Goal: Information Seeking & Learning: Learn about a topic

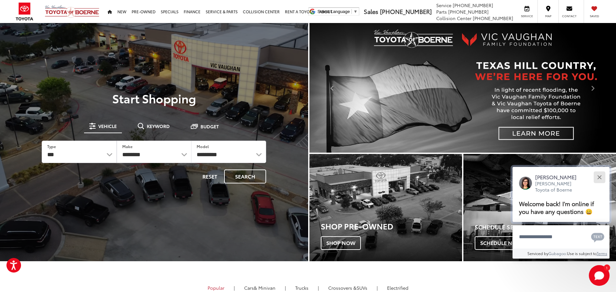
click at [601, 176] on button "Close" at bounding box center [600, 177] width 14 height 14
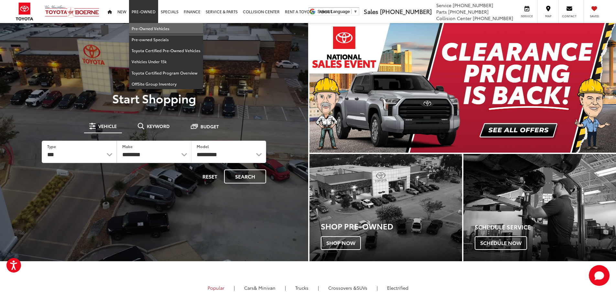
click at [162, 28] on link "Pre-Owned Vehicles" at bounding box center [166, 28] width 74 height 11
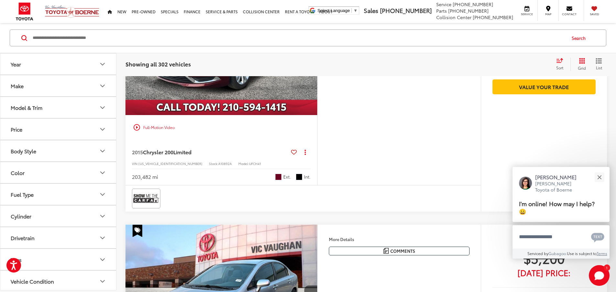
scroll to position [2463, 0]
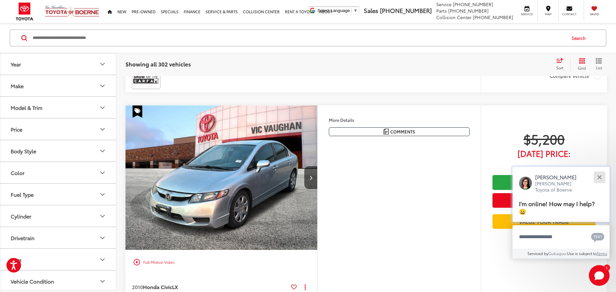
click at [598, 176] on button "Close" at bounding box center [600, 177] width 14 height 14
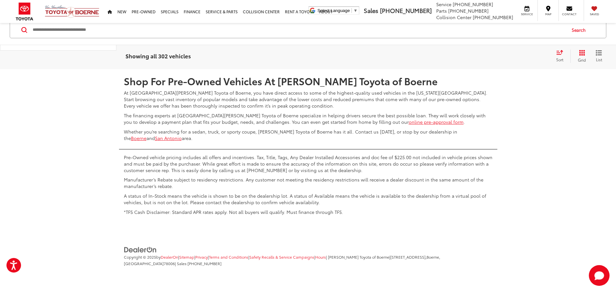
click at [487, 56] on link "2" at bounding box center [492, 50] width 10 height 12
click at [214, 38] on input "Search by Make, Model, or Keyword" at bounding box center [299, 30] width 534 height 16
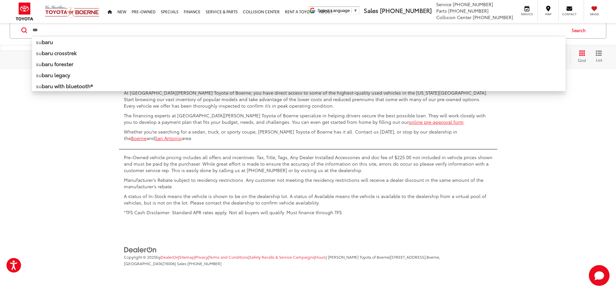
type input "***"
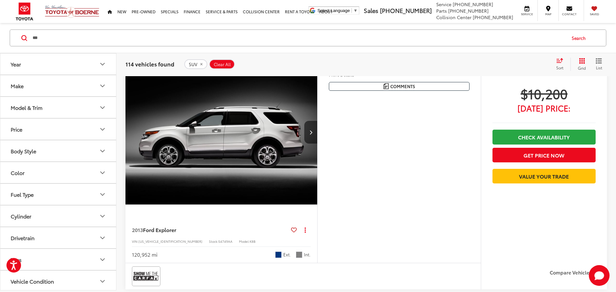
scroll to position [1820, 0]
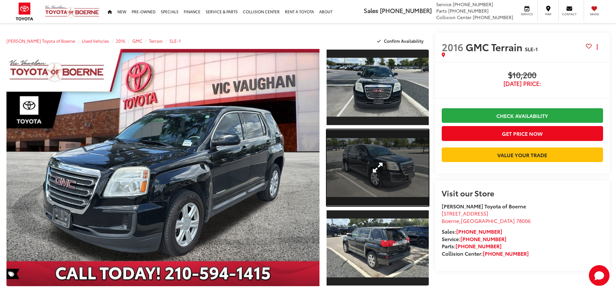
click at [381, 176] on link "Expand Photo 2" at bounding box center [378, 167] width 102 height 77
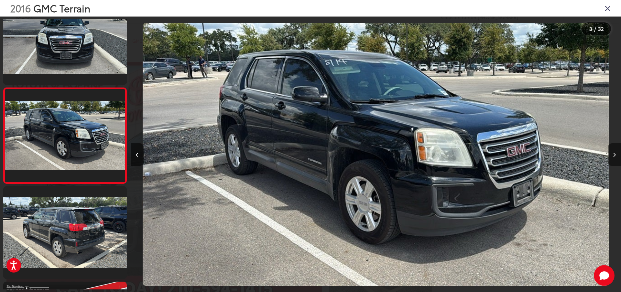
click at [616, 154] on button "Next image" at bounding box center [614, 154] width 13 height 23
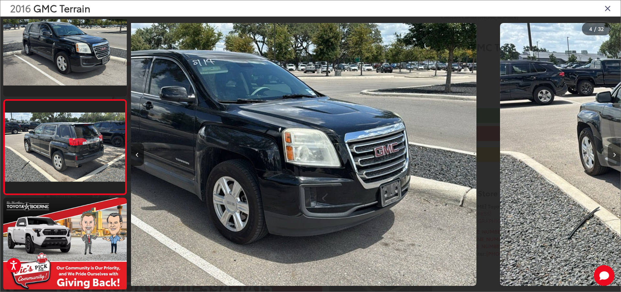
scroll to position [218, 0]
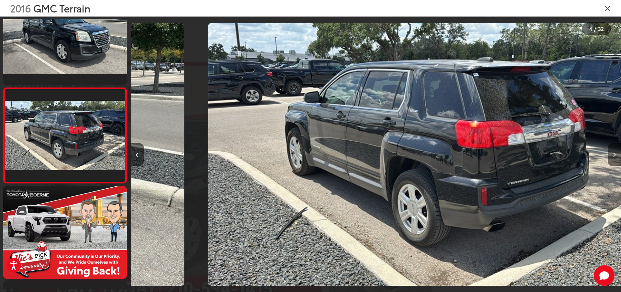
click at [616, 154] on button "Next image" at bounding box center [614, 154] width 13 height 23
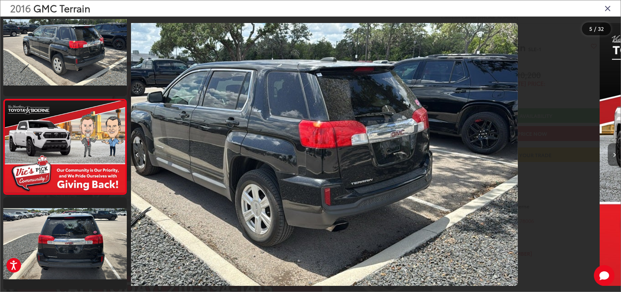
scroll to position [313, 0]
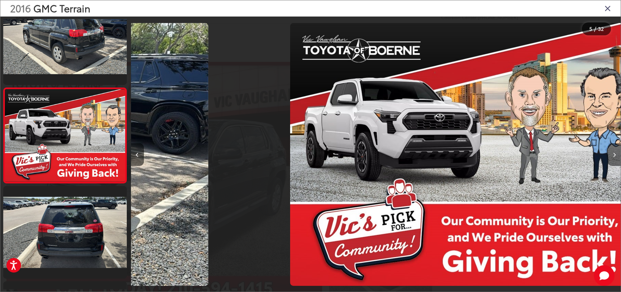
click at [616, 154] on button "Next image" at bounding box center [614, 154] width 13 height 23
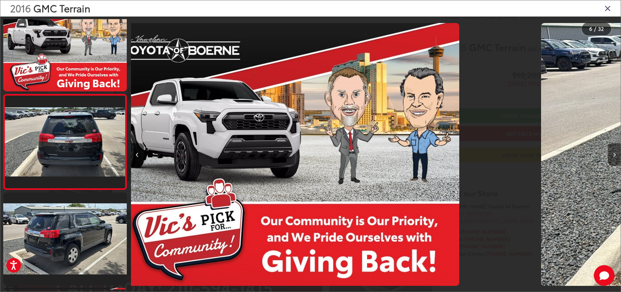
scroll to position [408, 0]
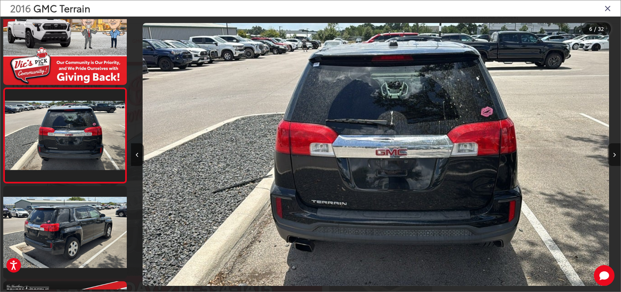
click at [616, 154] on button "Next image" at bounding box center [614, 154] width 13 height 23
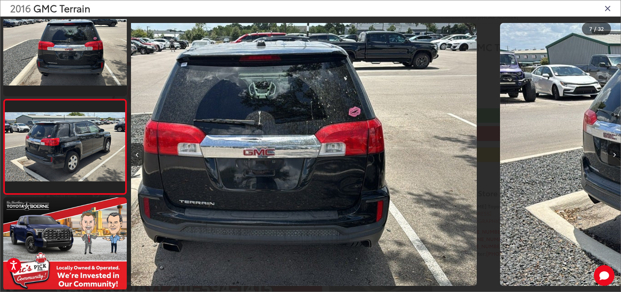
scroll to position [503, 0]
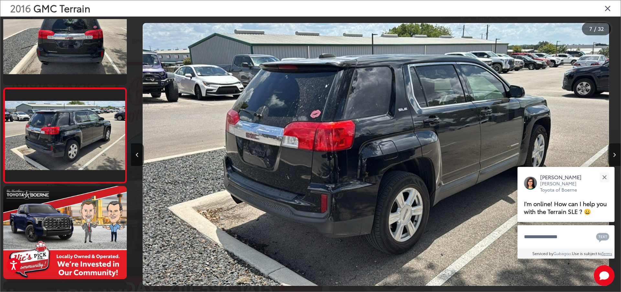
click at [616, 154] on button "Next image" at bounding box center [614, 154] width 13 height 23
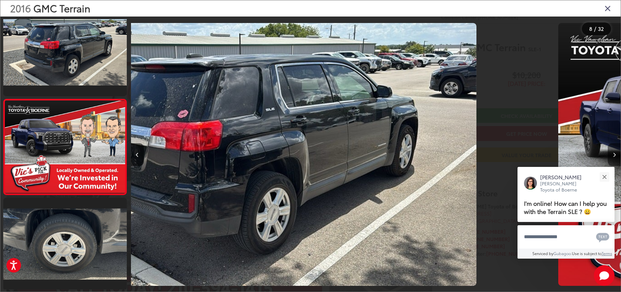
scroll to position [598, 0]
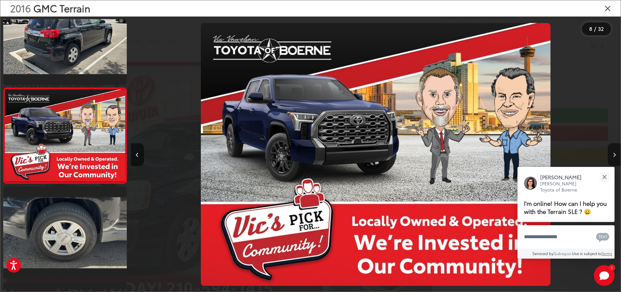
click at [616, 154] on button "Next image" at bounding box center [614, 154] width 13 height 23
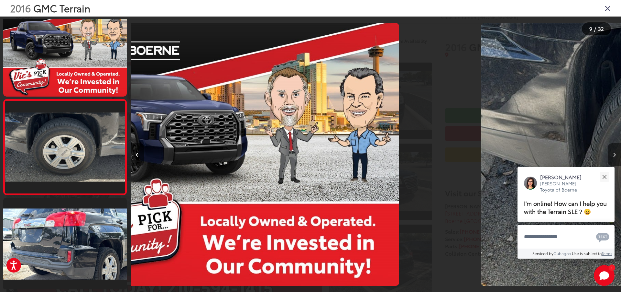
scroll to position [694, 0]
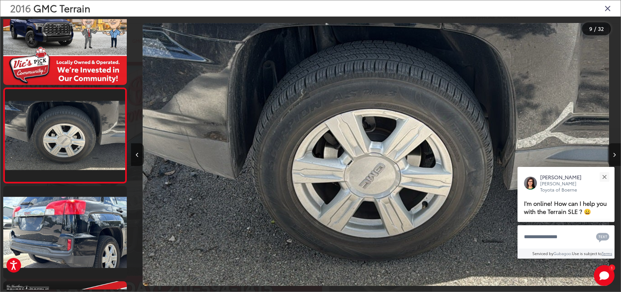
click at [616, 154] on button "Next image" at bounding box center [614, 154] width 13 height 23
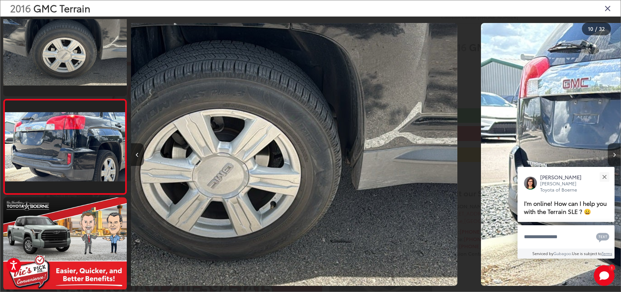
scroll to position [0, 0]
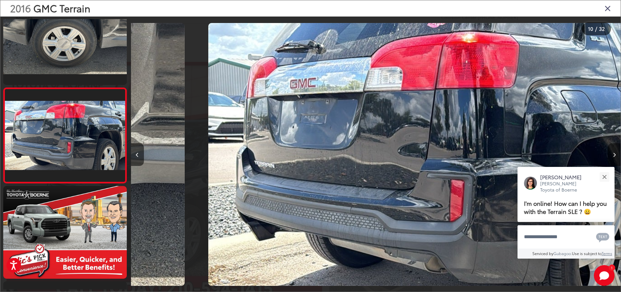
click at [616, 154] on button "Next image" at bounding box center [614, 154] width 13 height 23
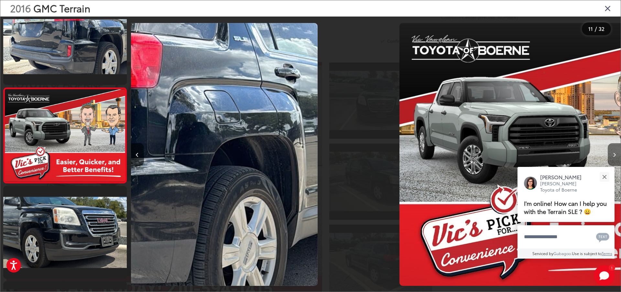
click at [616, 154] on button "Next image" at bounding box center [614, 154] width 13 height 23
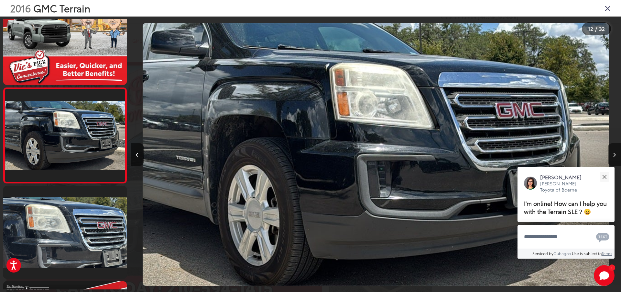
click at [616, 154] on button "Next image" at bounding box center [614, 154] width 13 height 23
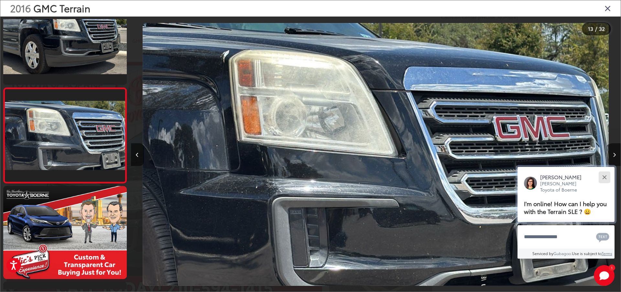
click at [607, 176] on button "Close" at bounding box center [605, 177] width 14 height 14
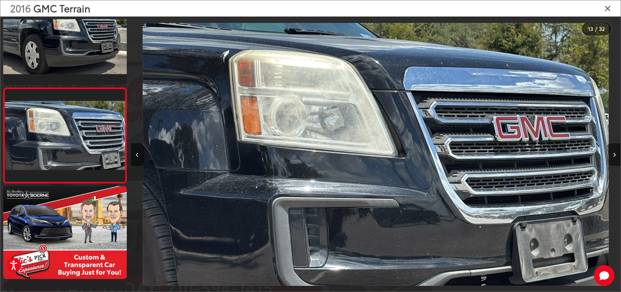
drag, startPoint x: 607, startPoint y: 173, endPoint x: 613, endPoint y: 158, distance: 16.4
click at [612, 158] on button "Next image" at bounding box center [614, 154] width 13 height 23
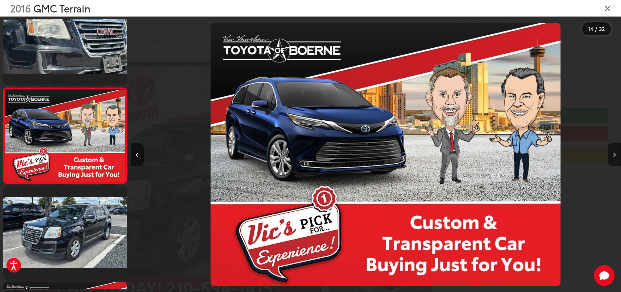
click at [614, 158] on button "Next image" at bounding box center [614, 154] width 13 height 23
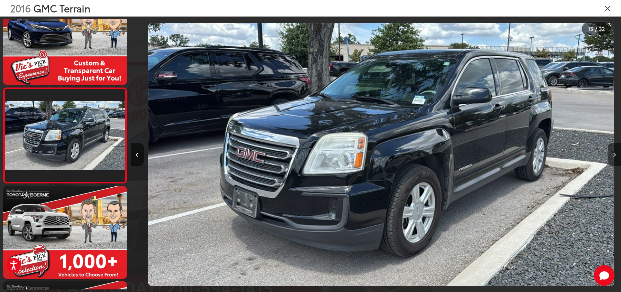
click at [614, 158] on button "Next image" at bounding box center [614, 154] width 13 height 23
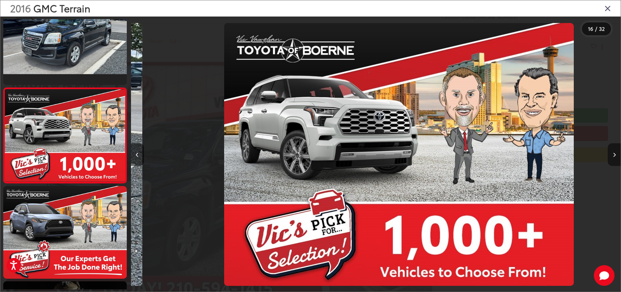
click at [614, 158] on button "Next image" at bounding box center [614, 154] width 13 height 23
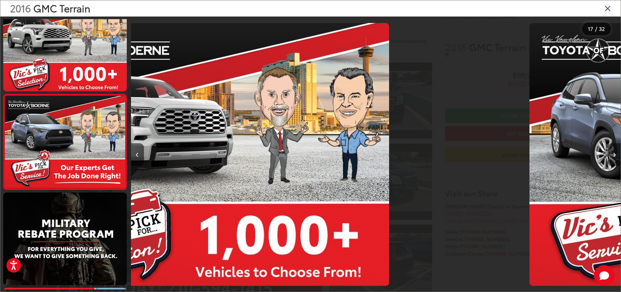
click at [614, 158] on button "Next image" at bounding box center [614, 154] width 13 height 23
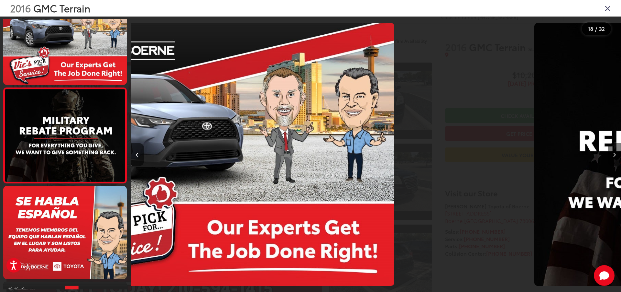
click at [614, 158] on button "Next image" at bounding box center [614, 154] width 13 height 23
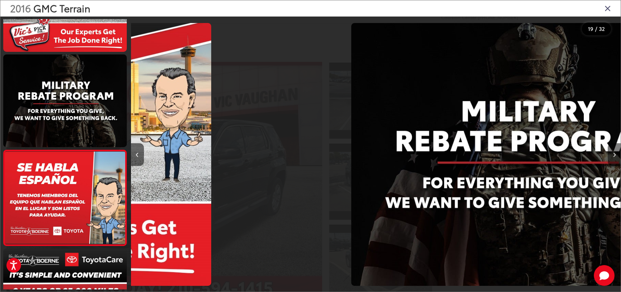
click at [614, 158] on button "Next image" at bounding box center [614, 154] width 13 height 23
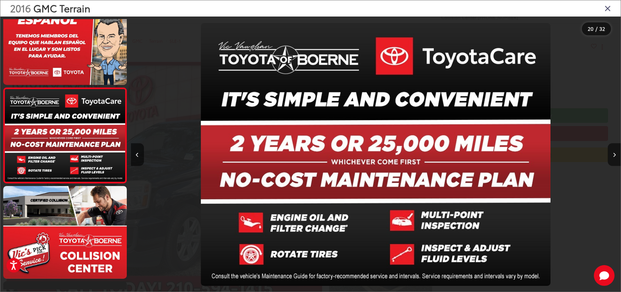
click at [606, 13] on div "2016 GMC Terrain" at bounding box center [310, 8] width 621 height 16
click at [606, 10] on icon "Close gallery" at bounding box center [608, 8] width 6 height 8
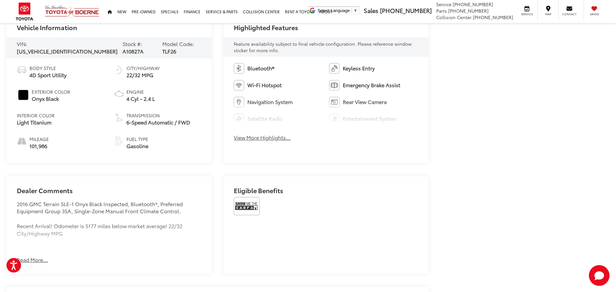
click at [251, 143] on div "Bluetooth® Keyless Entry Wi-Fi Hotspot Emergency Brake Assist Navigation System…" at bounding box center [326, 104] width 205 height 95
click at [252, 139] on button "View More Highlights..." at bounding box center [262, 137] width 57 height 7
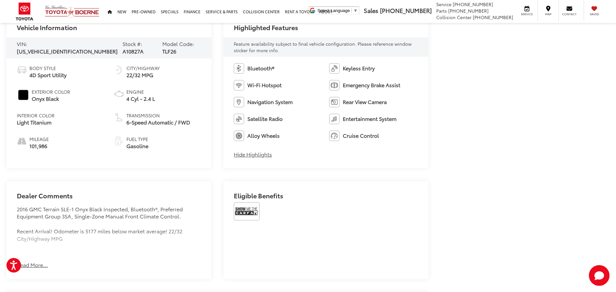
click at [35, 266] on button "Read More..." at bounding box center [32, 264] width 31 height 7
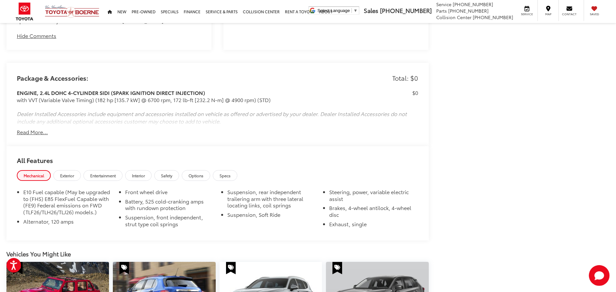
click at [40, 137] on div "Package & Accessories: Total: $0 ENGINE, 2.4L DOHC 4-CYLINDER SIDI (SPARK IGNIT…" at bounding box center [217, 104] width 423 height 83
click at [39, 133] on button "Read More..." at bounding box center [32, 131] width 31 height 7
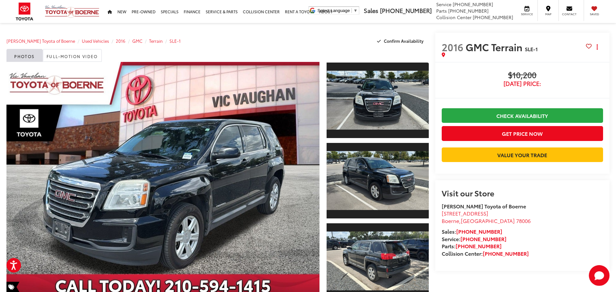
click at [458, 70] on div "Buy $10,200 Today's Price: Check Availability Get Price Now Value Your Trade $1…" at bounding box center [522, 118] width 175 height 112
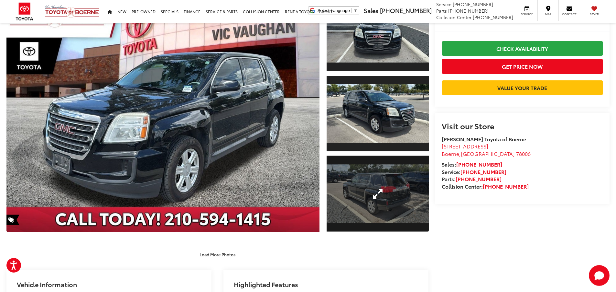
scroll to position [162, 0]
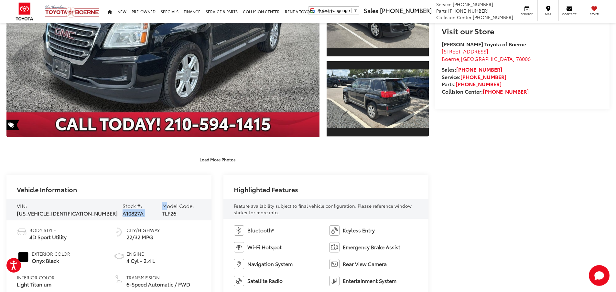
drag, startPoint x: 109, startPoint y: 209, endPoint x: 134, endPoint y: 210, distance: 24.9
click at [138, 210] on div "VIN: 2GKALMEK2G6291412 Stock #: A10827A Model Code: TLF26" at bounding box center [108, 209] width 205 height 21
click at [127, 209] on span "A10827A" at bounding box center [133, 212] width 21 height 7
drag, startPoint x: 109, startPoint y: 210, endPoint x: 129, endPoint y: 210, distance: 19.7
click at [129, 210] on span "A10827A" at bounding box center [133, 212] width 21 height 7
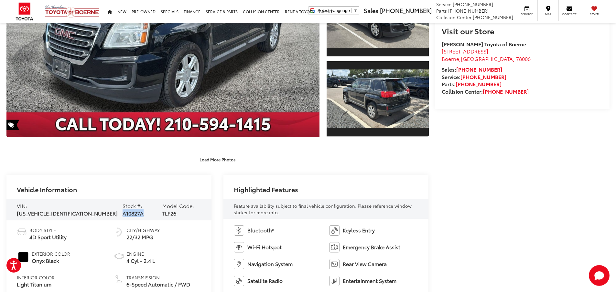
copy span "A10827A"
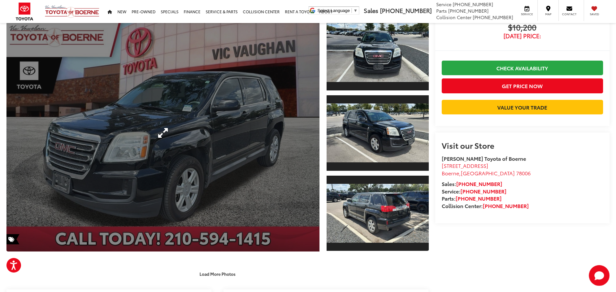
scroll to position [0, 0]
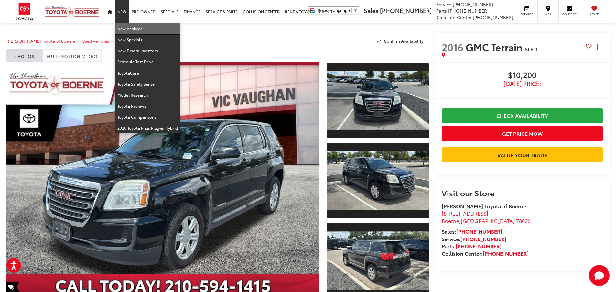
drag, startPoint x: 129, startPoint y: 26, endPoint x: 163, endPoint y: 48, distance: 40.2
click at [129, 26] on link "New Vehicles" at bounding box center [148, 28] width 66 height 11
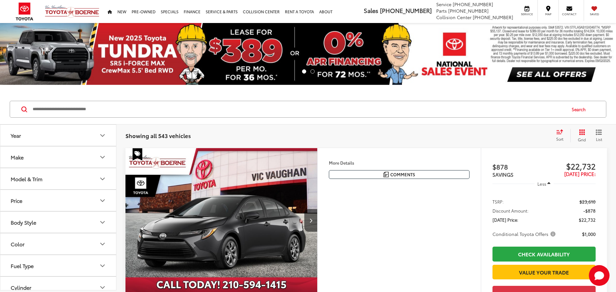
click at [45, 168] on div "Make" at bounding box center [58, 179] width 116 height 22
click at [46, 143] on button "Year" at bounding box center [58, 135] width 116 height 21
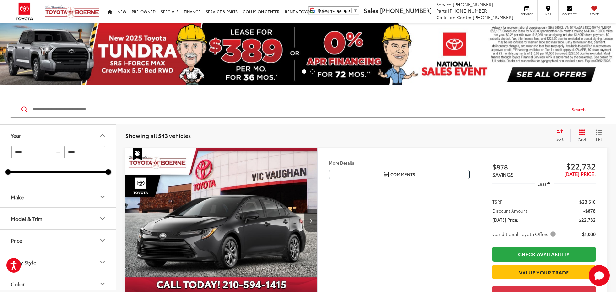
click at [51, 190] on button "Make" at bounding box center [58, 196] width 116 height 21
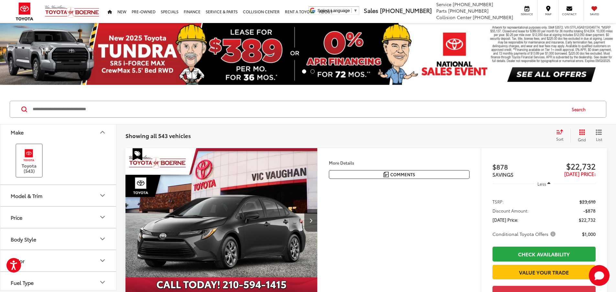
click at [35, 167] on label "Toyota (543)" at bounding box center [29, 160] width 26 height 26
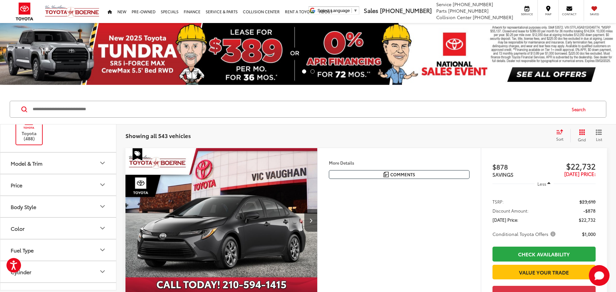
click at [61, 167] on button "Model & Trim" at bounding box center [58, 162] width 116 height 21
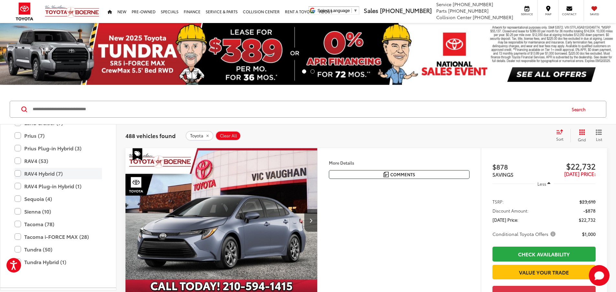
scroll to position [320, 0]
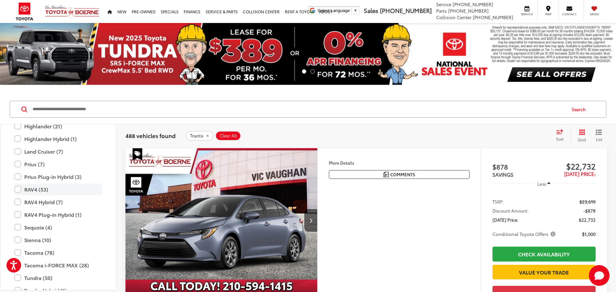
click at [37, 190] on label "RAV4 (53)" at bounding box center [58, 188] width 87 height 11
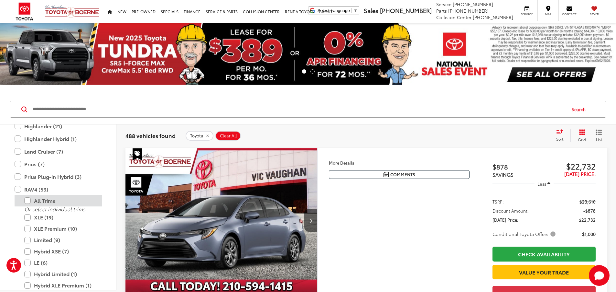
type input "****"
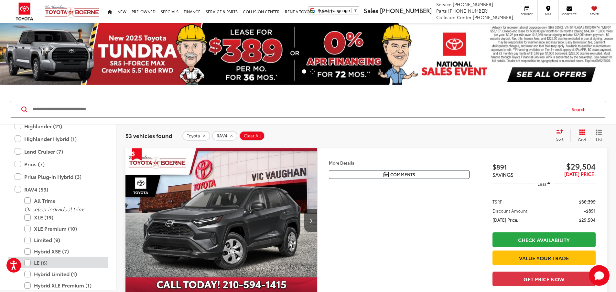
click at [43, 260] on label "LE (6)" at bounding box center [63, 262] width 78 height 11
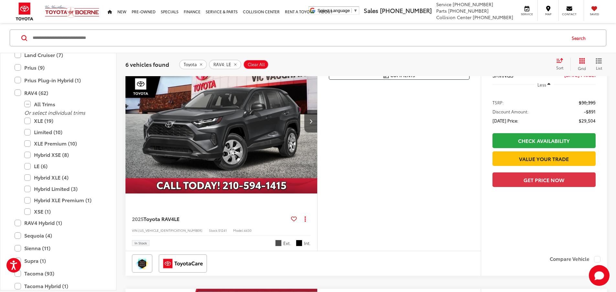
scroll to position [65, 0]
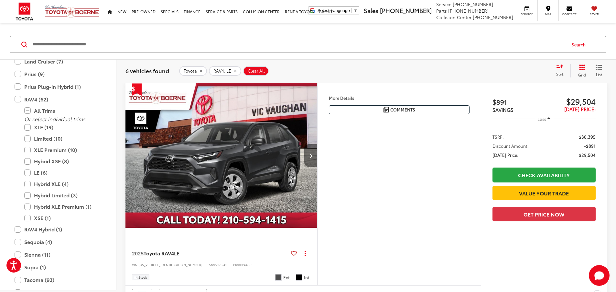
click at [317, 167] on button "Next image" at bounding box center [310, 155] width 13 height 23
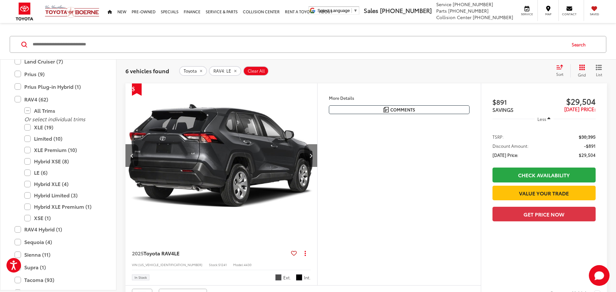
click at [317, 167] on button "Next image" at bounding box center [310, 155] width 13 height 23
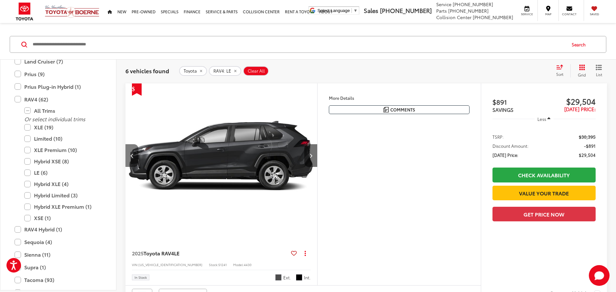
click at [129, 167] on button "Previous image" at bounding box center [132, 155] width 13 height 23
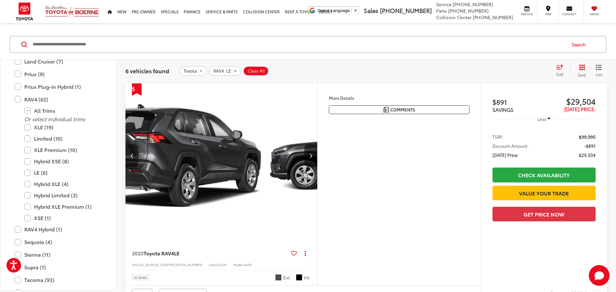
click at [129, 167] on button "Previous image" at bounding box center [132, 155] width 13 height 23
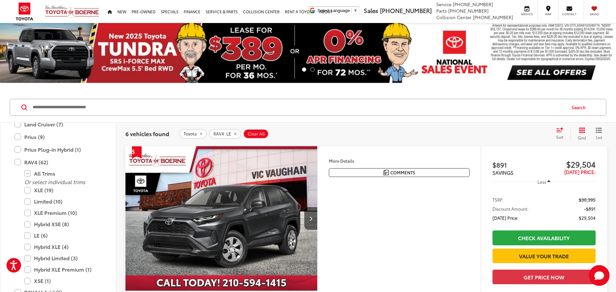
scroll to position [0, 0]
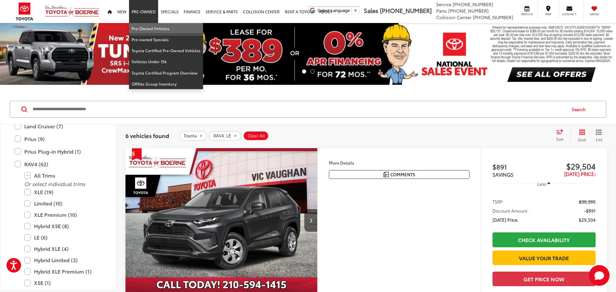
click at [145, 23] on link "Pre-Owned Vehicles" at bounding box center [166, 28] width 74 height 11
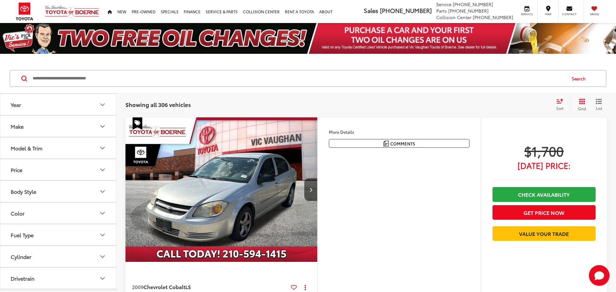
click at [166, 79] on input "Search by Make, Model, or Keyword" at bounding box center [299, 79] width 534 height 16
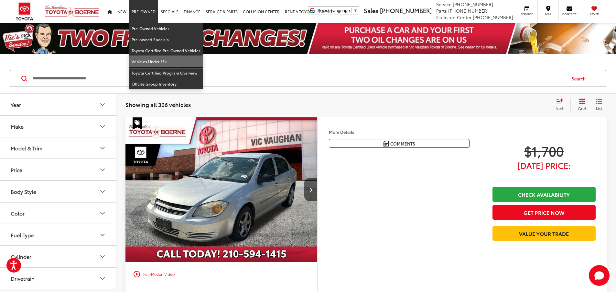
click at [163, 62] on link "Vehicles Under 15k" at bounding box center [166, 61] width 74 height 11
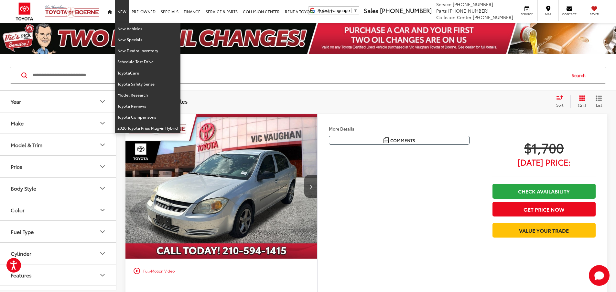
click at [124, 13] on link "New" at bounding box center [122, 11] width 14 height 23
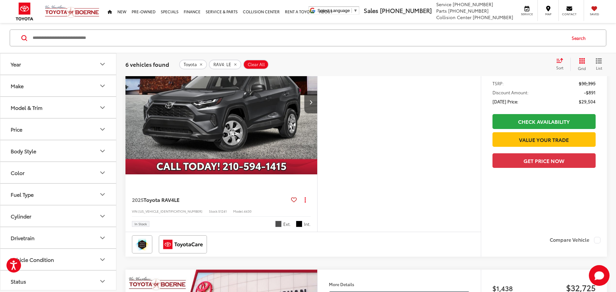
scroll to position [129, 0]
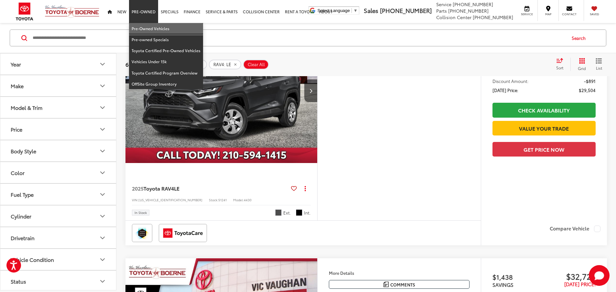
click at [163, 30] on link "Pre-Owned Vehicles" at bounding box center [166, 28] width 74 height 11
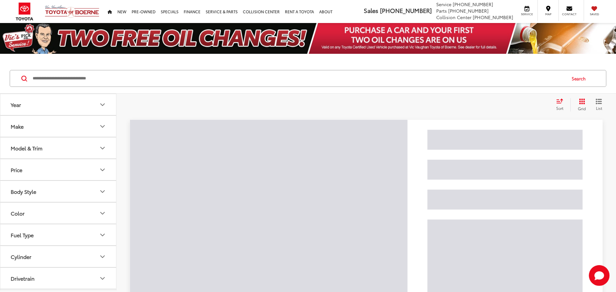
click at [135, 75] on input "Search by Make, Model, or Keyword" at bounding box center [299, 79] width 534 height 16
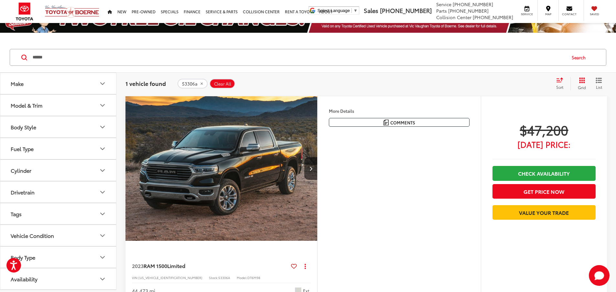
scroll to position [32, 0]
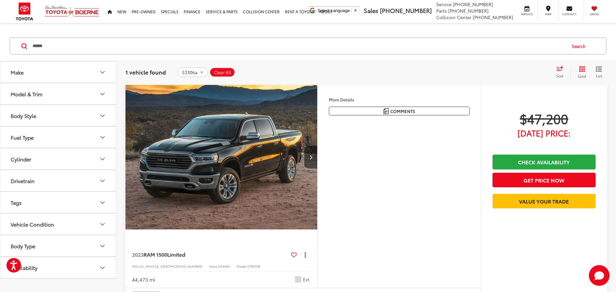
click at [317, 168] on button "Next image" at bounding box center [310, 157] width 13 height 23
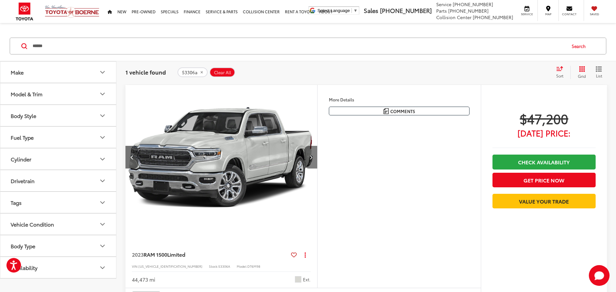
click at [317, 168] on button "Next image" at bounding box center [310, 157] width 13 height 23
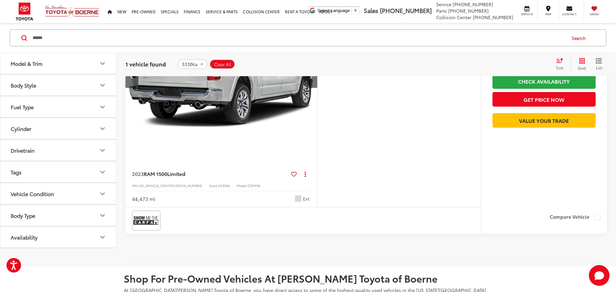
scroll to position [0, 0]
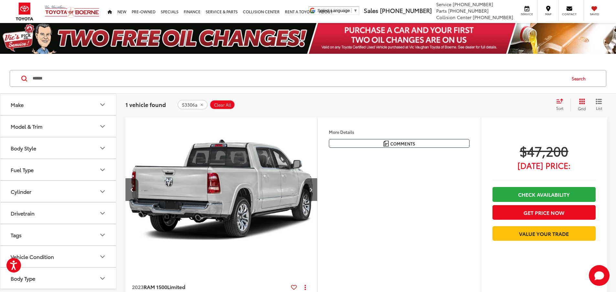
click at [284, 79] on input "******" at bounding box center [299, 79] width 534 height 16
type input "*"
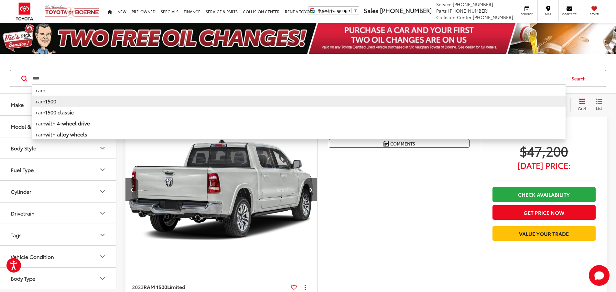
click at [68, 99] on li "ram 1500" at bounding box center [299, 100] width 534 height 11
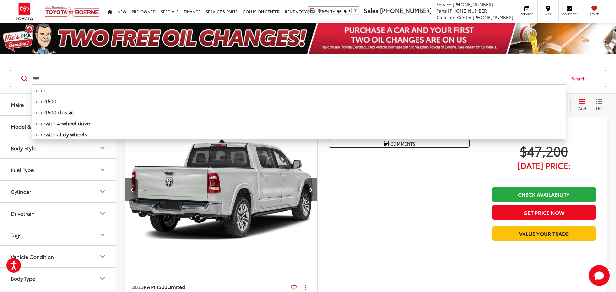
type input "********"
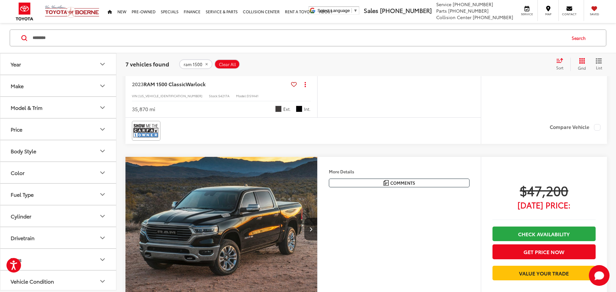
scroll to position [1229, 0]
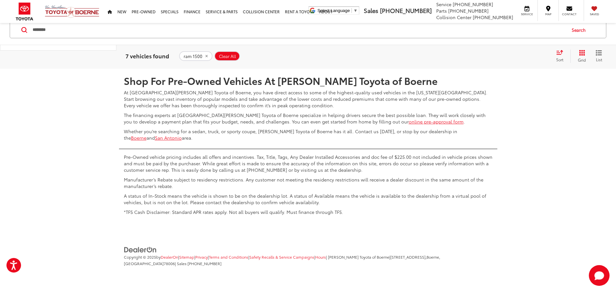
scroll to position [1779, 0]
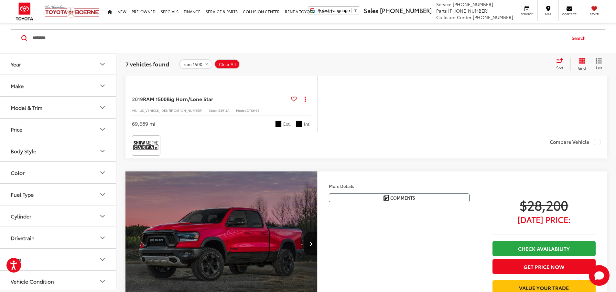
scroll to position [647, 0]
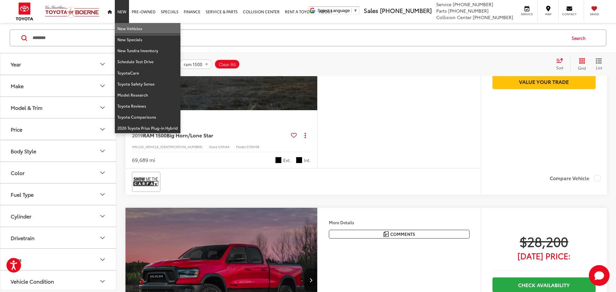
click at [127, 30] on link "New Vehicles" at bounding box center [148, 28] width 66 height 11
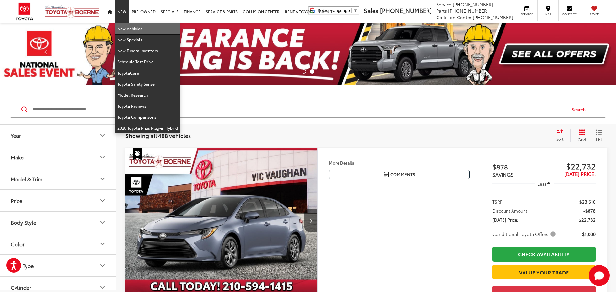
click at [128, 27] on link "New Vehicles" at bounding box center [148, 28] width 66 height 11
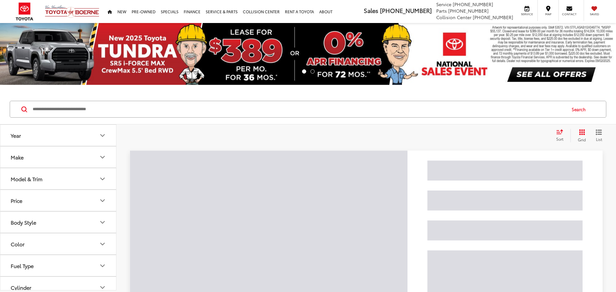
click at [145, 112] on input "Search by Make, Model, or Keyword" at bounding box center [299, 109] width 534 height 16
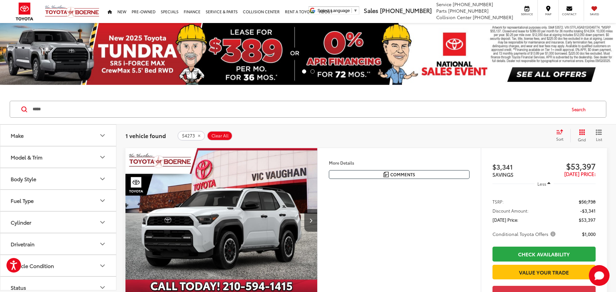
click at [66, 105] on input "*****" at bounding box center [299, 109] width 534 height 16
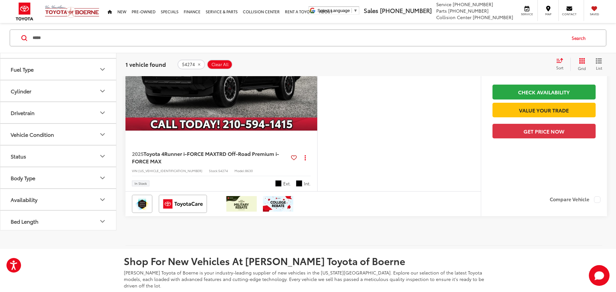
scroll to position [65, 0]
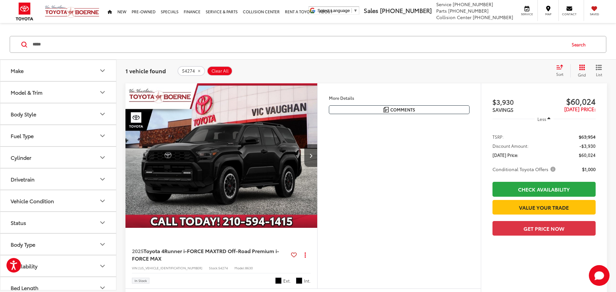
click at [65, 49] on input "*****" at bounding box center [299, 45] width 534 height 16
type input "*****"
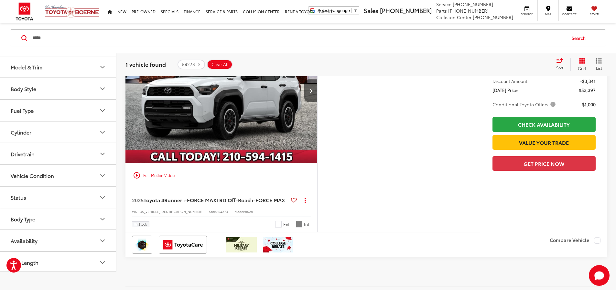
scroll to position [65, 0]
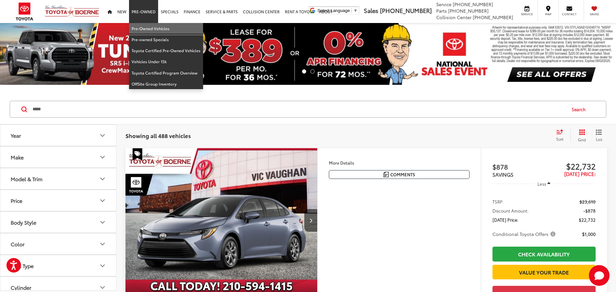
click at [149, 27] on link "Pre-Owned Vehicles" at bounding box center [166, 28] width 74 height 11
